Goal: Transaction & Acquisition: Obtain resource

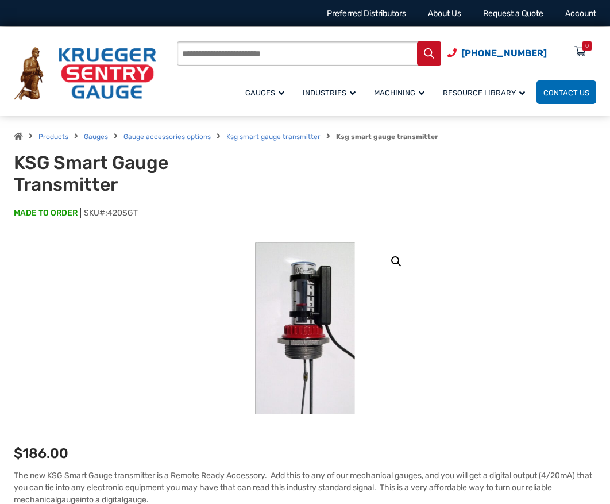
click at [305, 133] on link "Ksg smart gauge transmitter" at bounding box center [273, 137] width 94 height 8
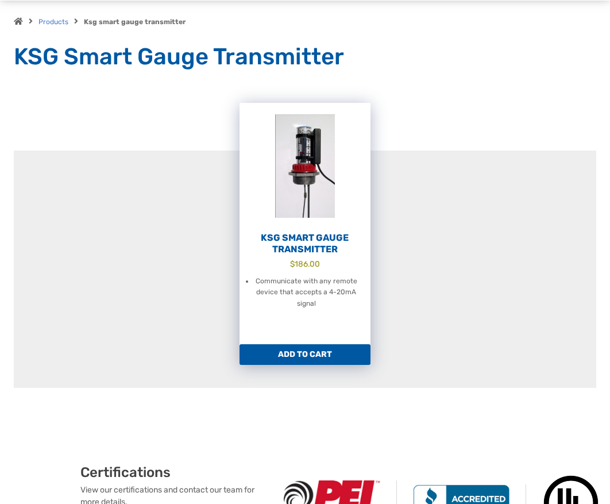
scroll to position [172, 0]
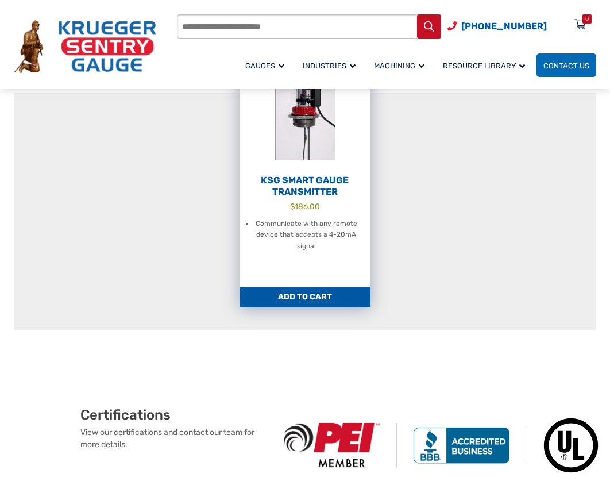
click at [312, 184] on h2 "KSG Smart Gauge Transmitter" at bounding box center [304, 186] width 131 height 23
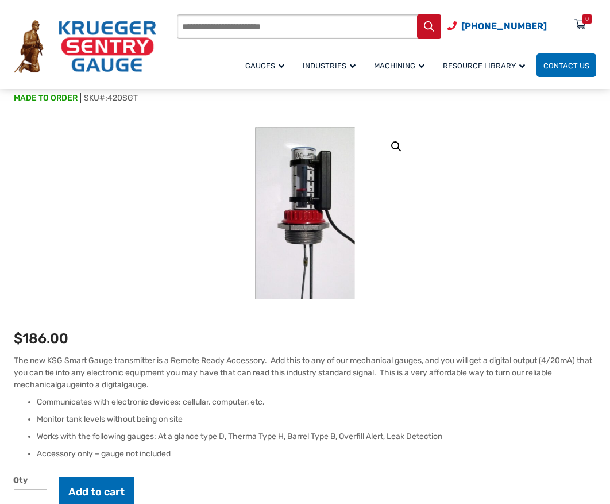
scroll to position [287, 0]
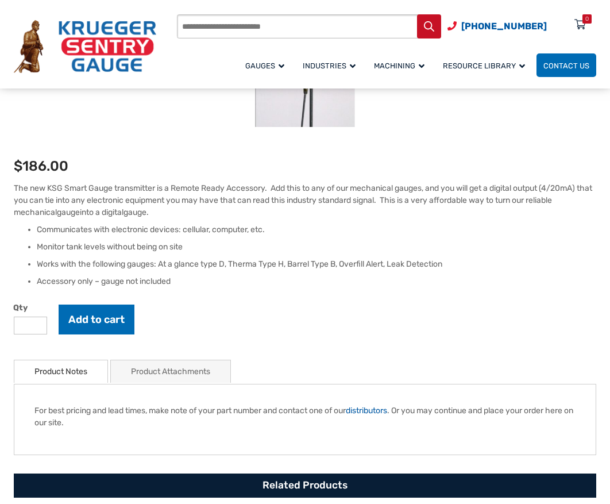
click at [203, 369] on link "Product Attachments" at bounding box center [170, 371] width 79 height 22
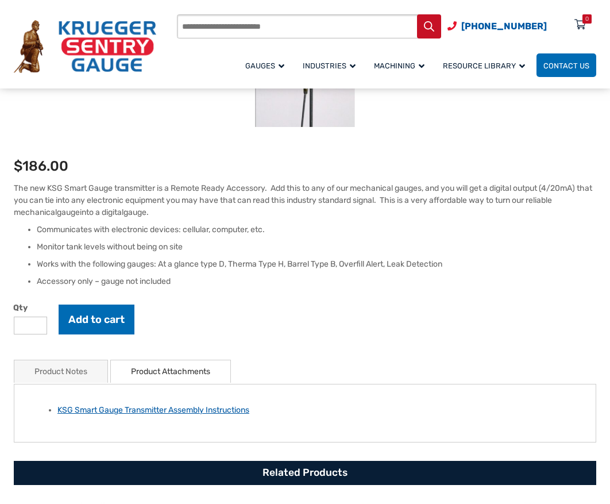
click at [216, 409] on link "KSG Smart Gauge Transmitter Assembly Instructions" at bounding box center [153, 410] width 192 height 10
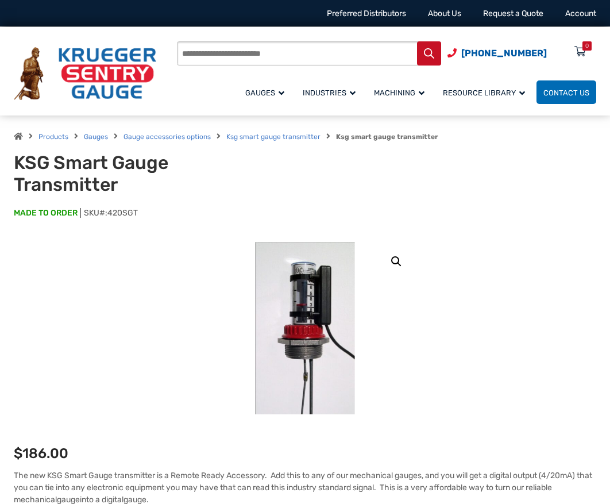
scroll to position [172, 0]
